Goal: Transaction & Acquisition: Subscribe to service/newsletter

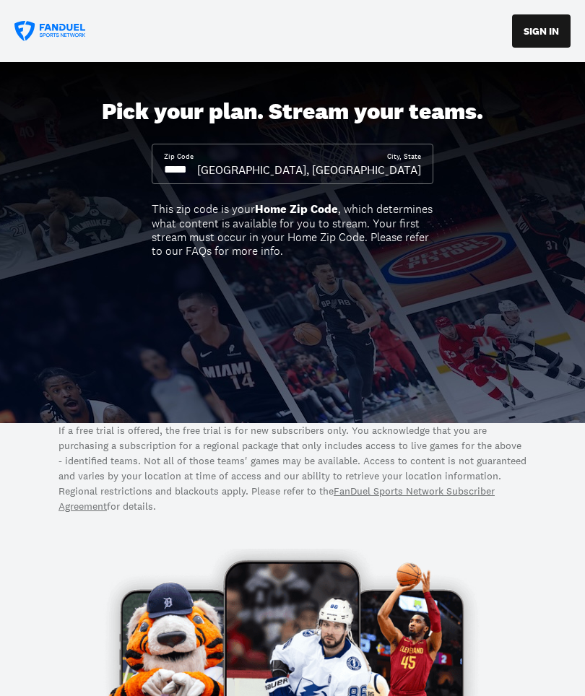
click at [196, 165] on input at bounding box center [180, 170] width 33 height 16
click at [389, 157] on div "City, State" at bounding box center [404, 157] width 34 height 10
click at [299, 215] on div "This zip code is your Home Zip Code , which determines what content is availabl…" at bounding box center [293, 230] width 282 height 56
click at [197, 175] on input at bounding box center [180, 170] width 33 height 16
click at [209, 179] on div "Zip Code City, State [GEOGRAPHIC_DATA], [GEOGRAPHIC_DATA]" at bounding box center [293, 164] width 282 height 40
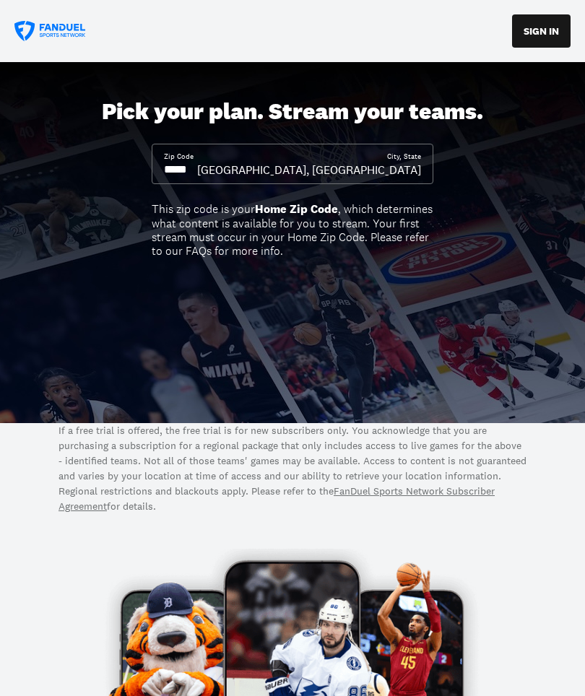
click at [197, 166] on input at bounding box center [180, 170] width 33 height 16
click at [197, 168] on input at bounding box center [180, 170] width 33 height 16
click at [197, 164] on input at bounding box center [180, 170] width 33 height 16
click at [197, 166] on input at bounding box center [180, 170] width 33 height 16
click at [429, 160] on div "Zip Code City, State [GEOGRAPHIC_DATA], [GEOGRAPHIC_DATA]" at bounding box center [293, 164] width 282 height 40
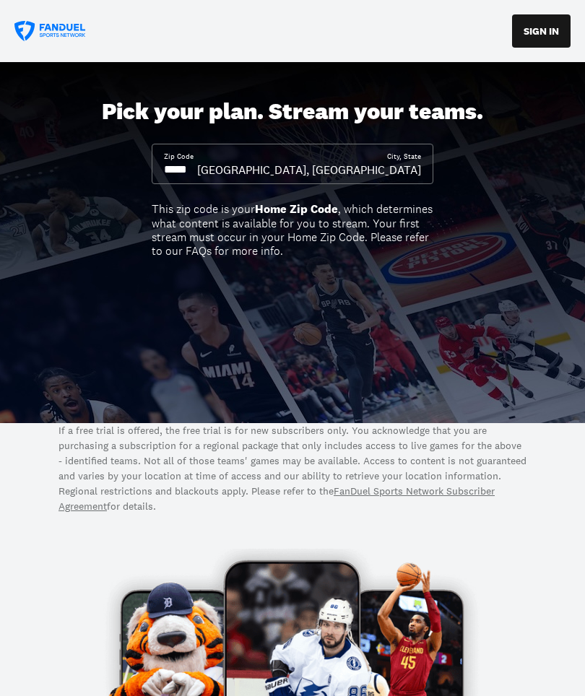
click at [407, 170] on div "[GEOGRAPHIC_DATA], [GEOGRAPHIC_DATA]" at bounding box center [309, 170] width 224 height 16
click at [389, 165] on div "[GEOGRAPHIC_DATA], [GEOGRAPHIC_DATA]" at bounding box center [309, 170] width 224 height 16
click at [396, 171] on div "[GEOGRAPHIC_DATA], [GEOGRAPHIC_DATA]" at bounding box center [309, 170] width 224 height 16
click at [193, 177] on input at bounding box center [180, 170] width 33 height 16
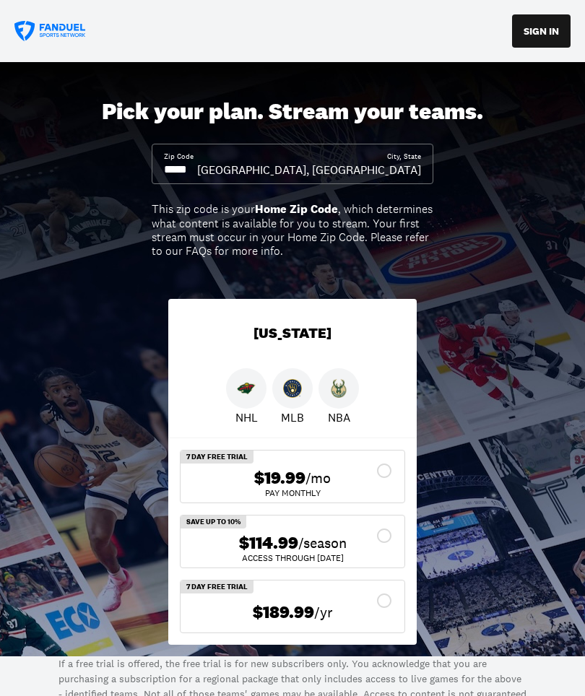
type input "*****"
click at [428, 164] on div "Zip Code ***** City, [GEOGRAPHIC_DATA], [GEOGRAPHIC_DATA]" at bounding box center [293, 164] width 282 height 40
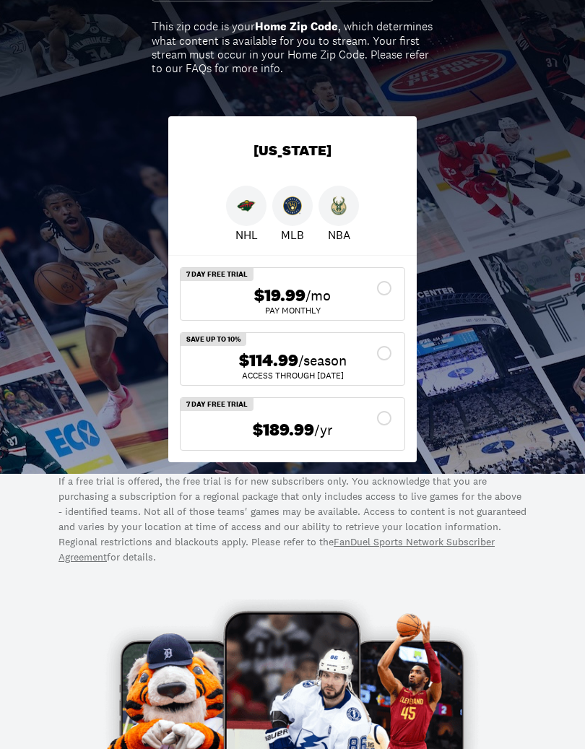
scroll to position [183, 0]
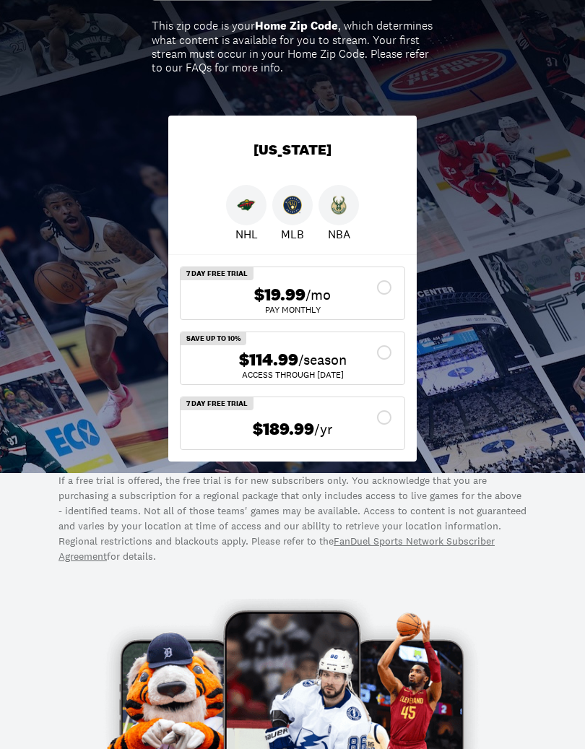
click at [516, 158] on div "Pick your plan. Stream your teams. Zip Code ***** City, [GEOGRAPHIC_DATA], [GEO…" at bounding box center [292, 176] width 585 height 594
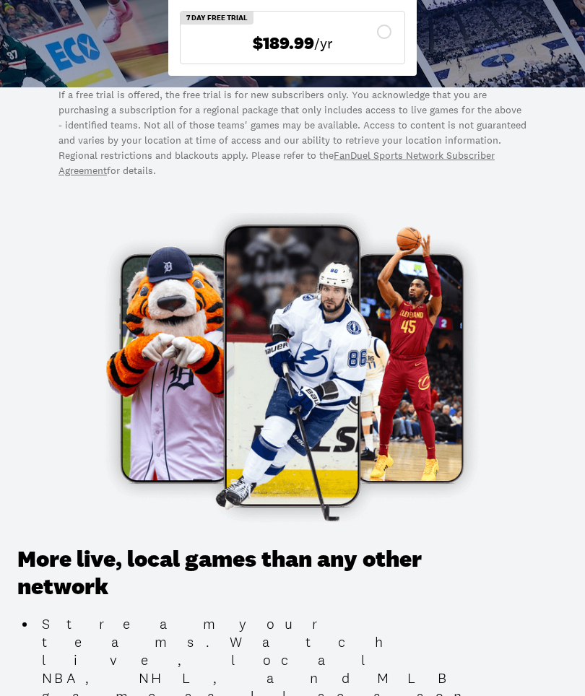
scroll to position [0, 0]
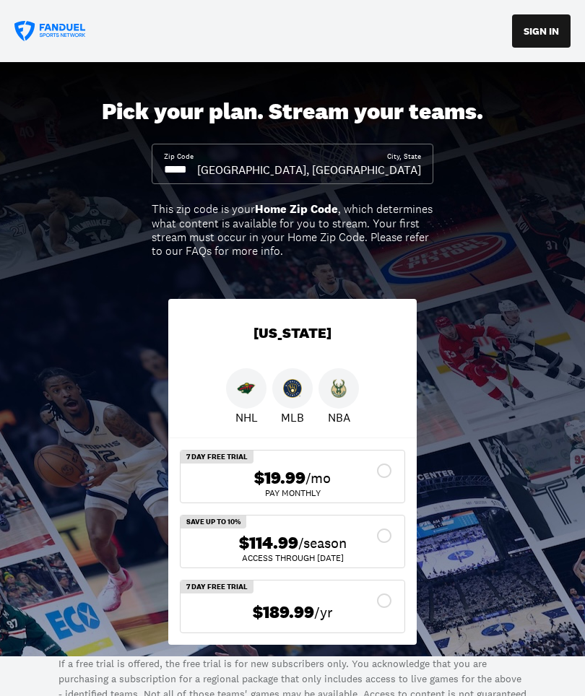
click at [298, 388] on img at bounding box center [292, 388] width 19 height 19
click at [298, 383] on img at bounding box center [292, 388] width 19 height 19
click at [248, 395] on img at bounding box center [246, 388] width 19 height 19
click at [388, 469] on div "$19.99 /mo" at bounding box center [292, 478] width 201 height 21
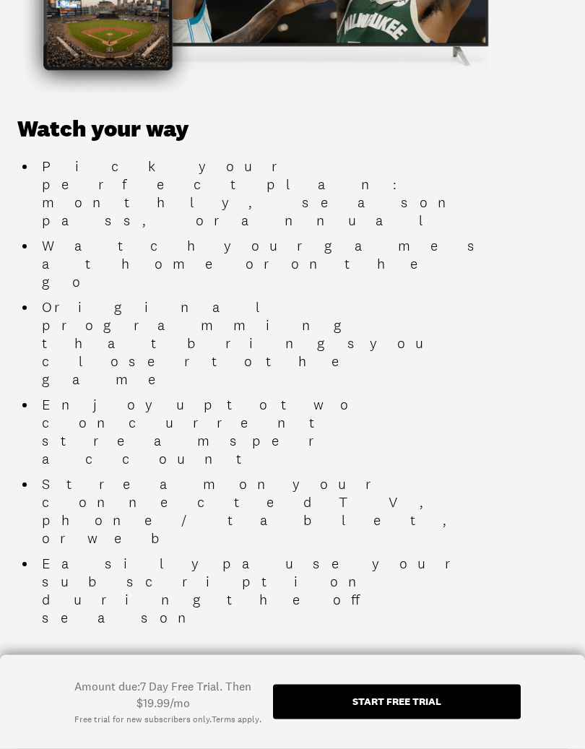
scroll to position [1927, 0]
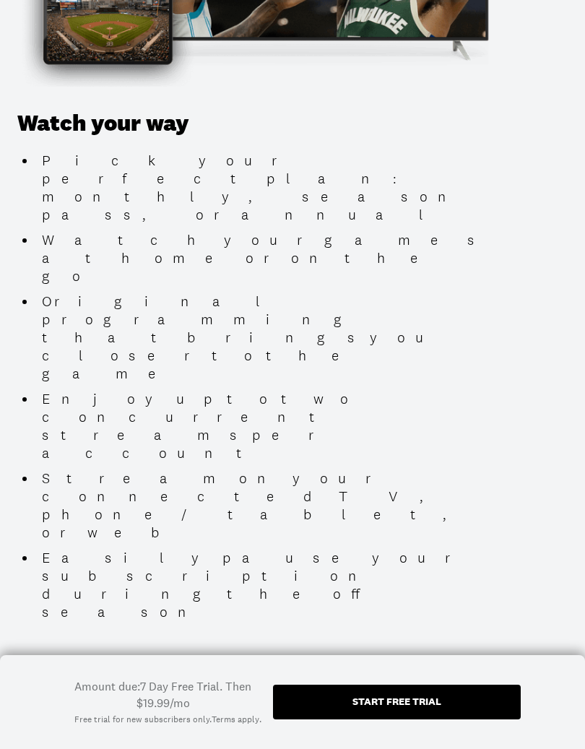
click at [408, 695] on div "Start free trial" at bounding box center [396, 701] width 89 height 10
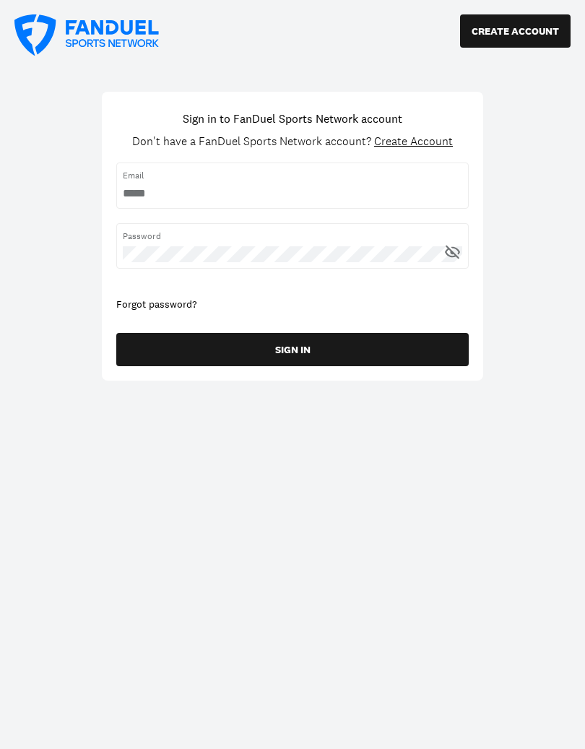
click at [179, 188] on input "username" at bounding box center [292, 194] width 339 height 16
type input "**********"
click at [304, 350] on button "SIGN IN" at bounding box center [292, 349] width 352 height 33
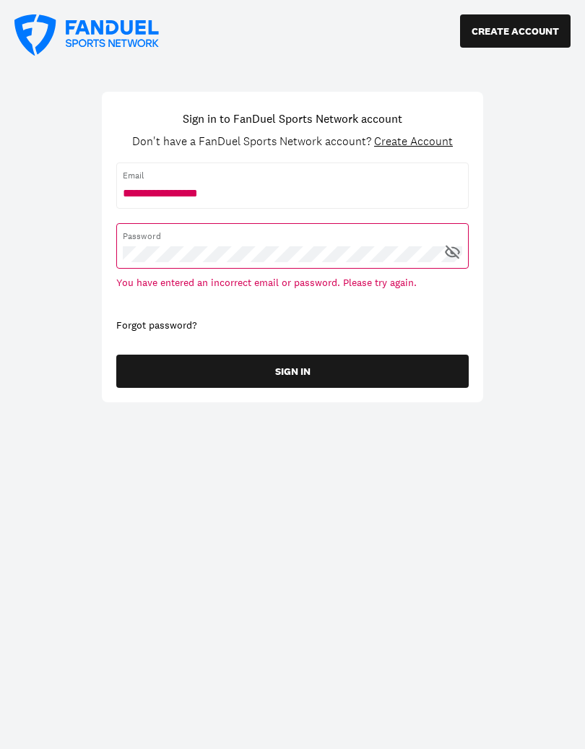
click at [299, 364] on button "SIGN IN" at bounding box center [292, 371] width 352 height 33
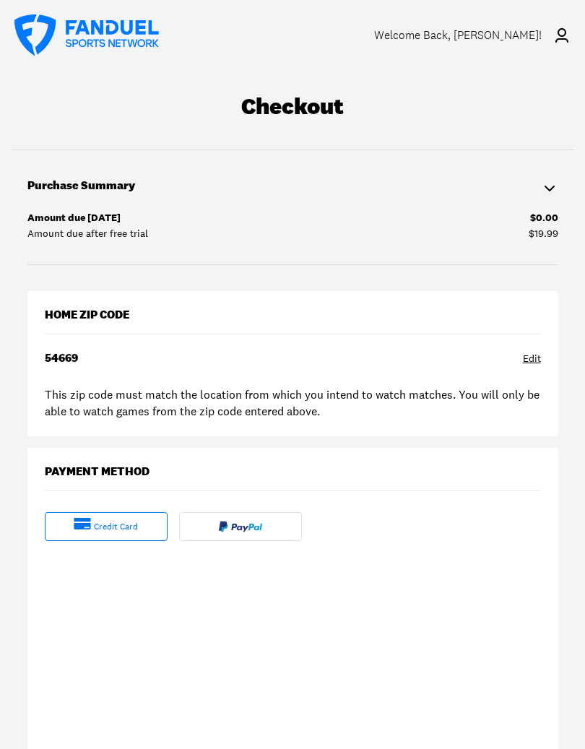
click at [240, 531] on img at bounding box center [240, 527] width 43 height 12
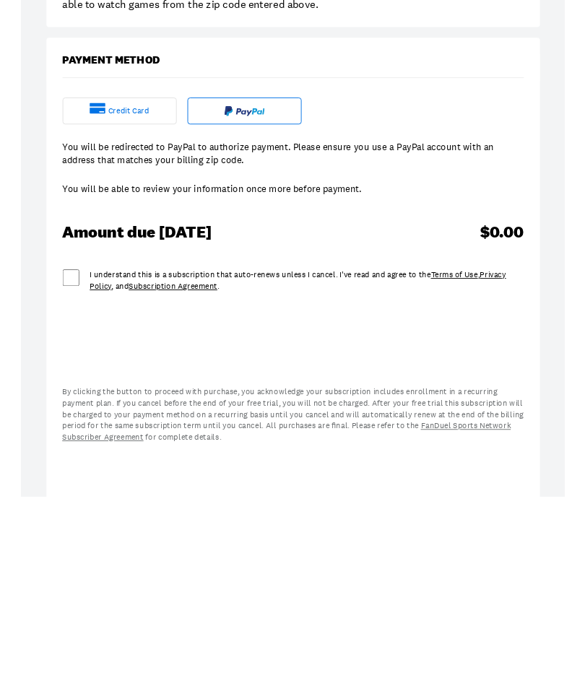
scroll to position [407, 0]
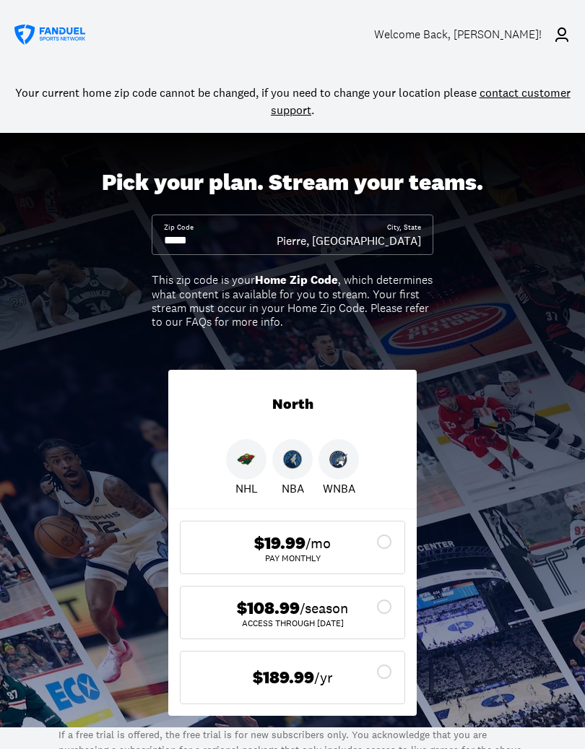
scroll to position [34, 0]
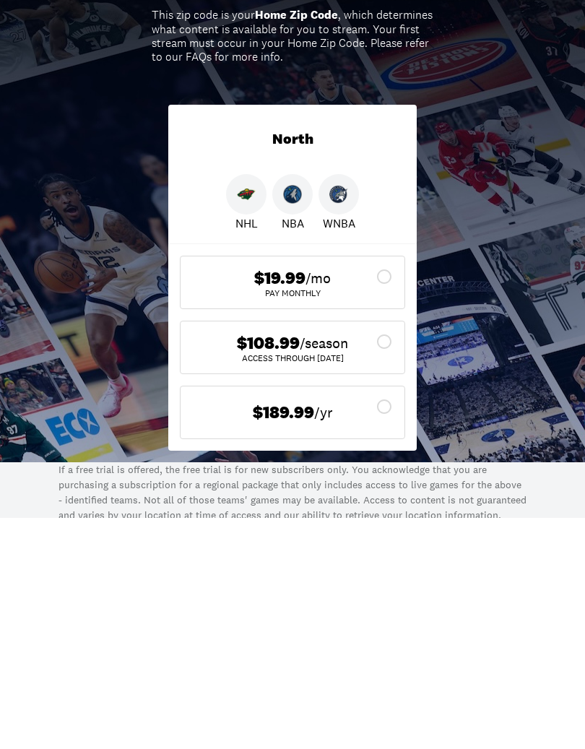
click at [393, 487] on div "$19.99 /mo Pay Monthly" at bounding box center [293, 513] width 224 height 52
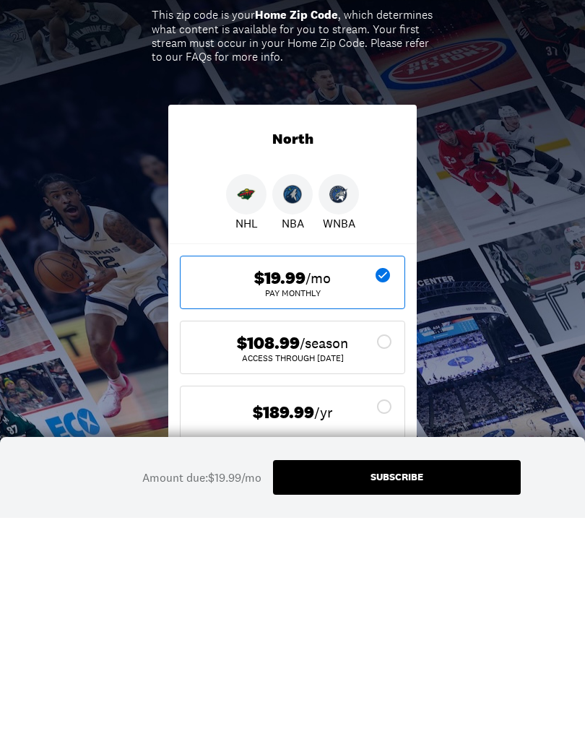
click at [409, 695] on div "Subscribe" at bounding box center [396, 708] width 53 height 10
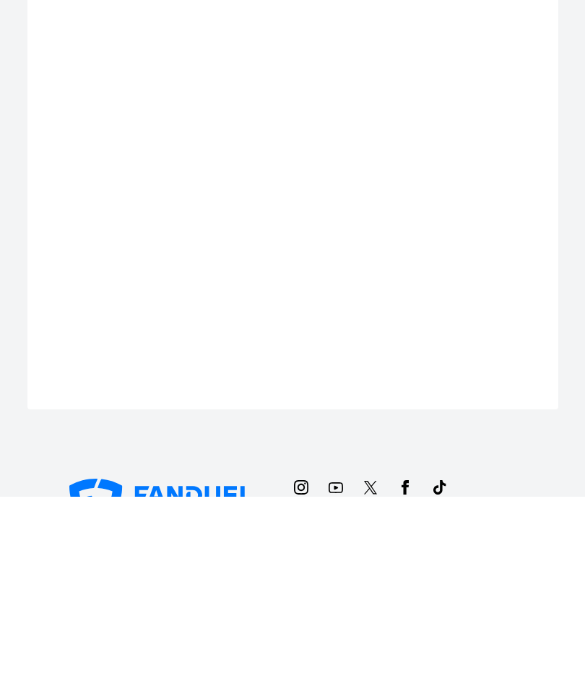
scroll to position [557, 0]
